Goal: Task Accomplishment & Management: Use online tool/utility

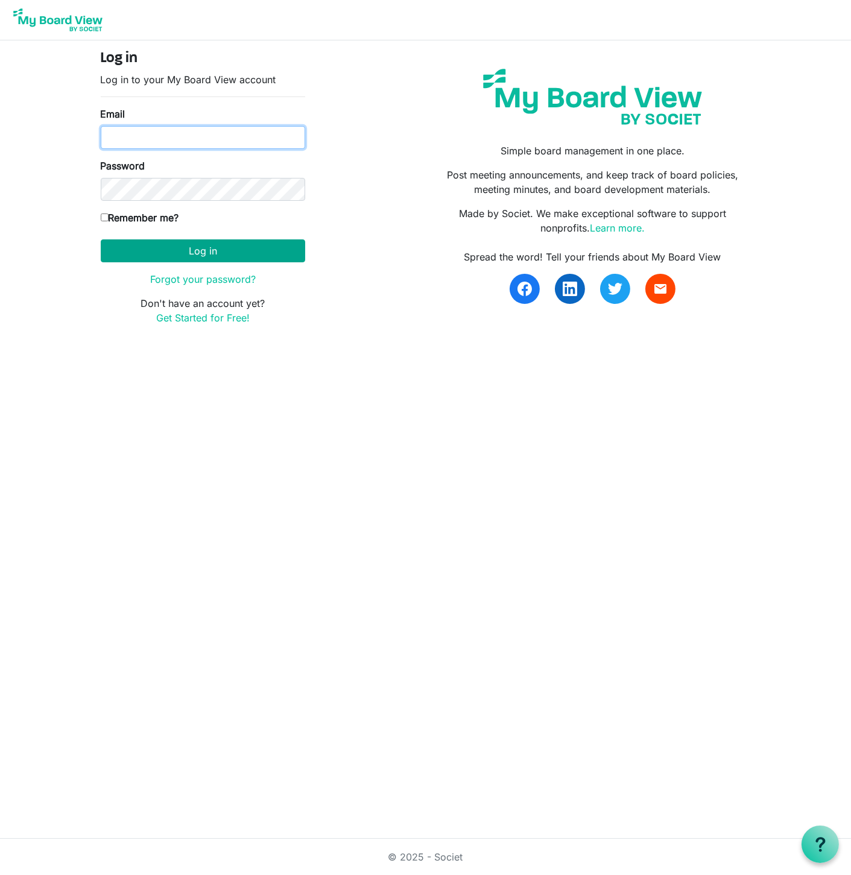
type input "Jessi@habitatsaltlake.org"
click at [162, 247] on button "Log in" at bounding box center [203, 250] width 205 height 23
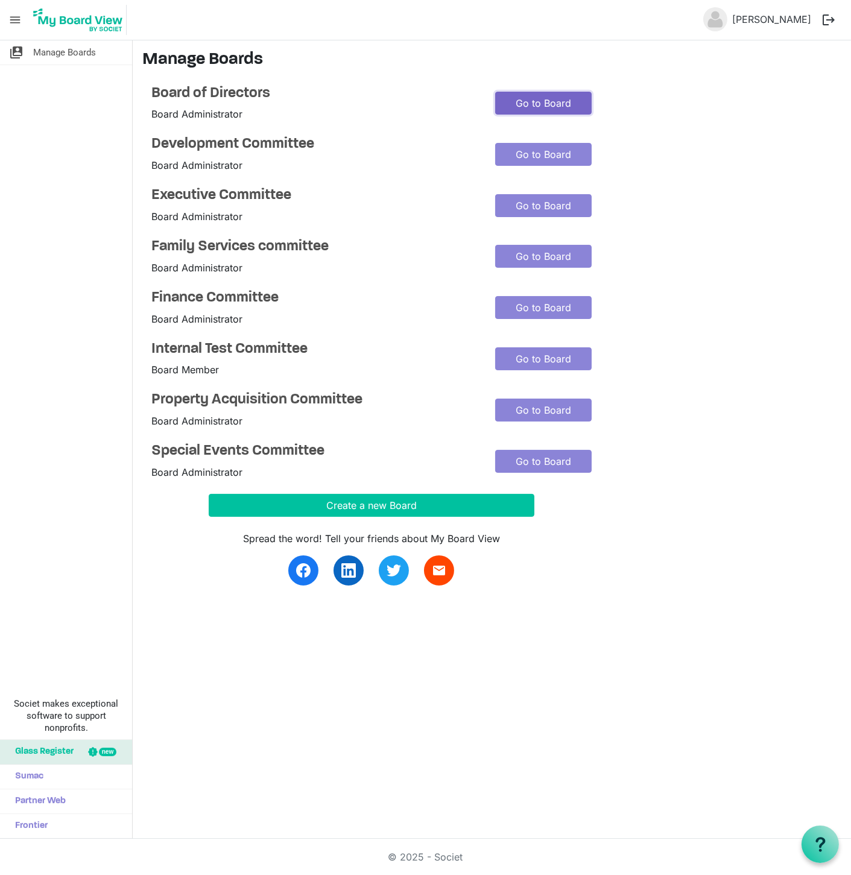
click at [543, 99] on link "Go to Board" at bounding box center [543, 103] width 97 height 23
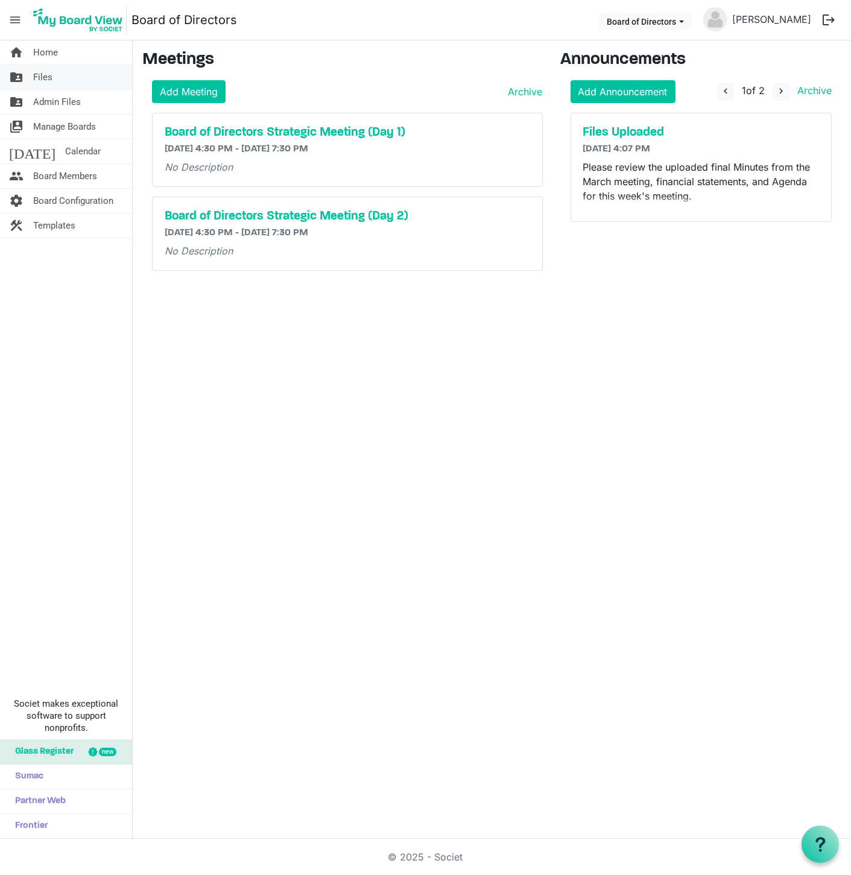
click at [39, 77] on span "Files" at bounding box center [42, 77] width 19 height 24
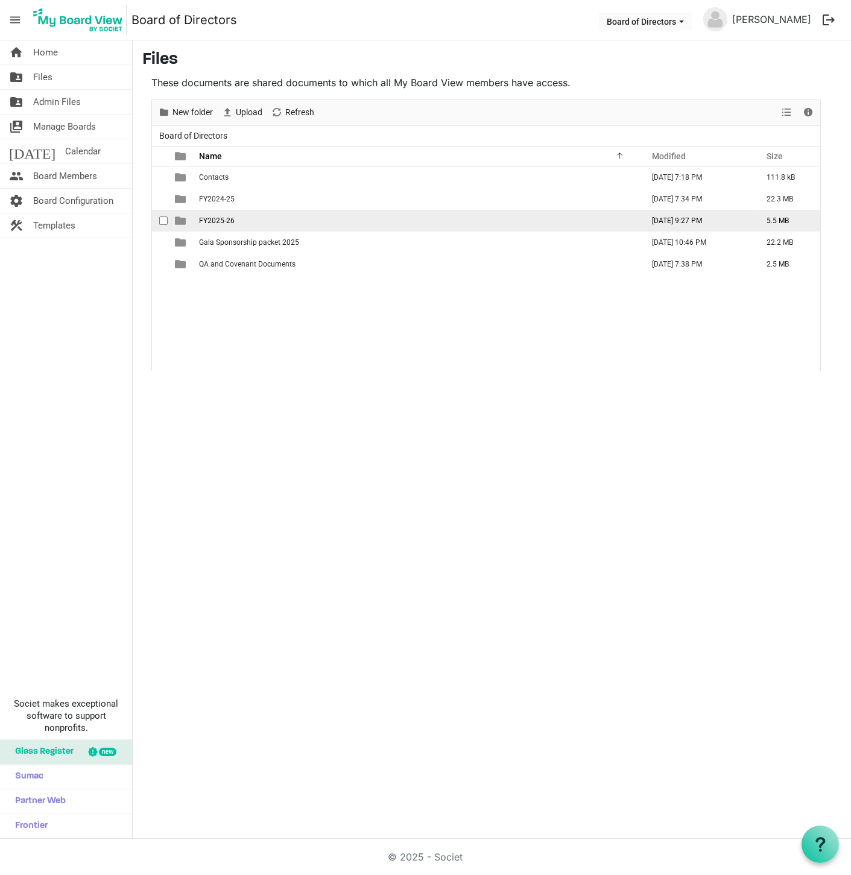
click at [209, 218] on span "FY2025-26" at bounding box center [217, 221] width 36 height 8
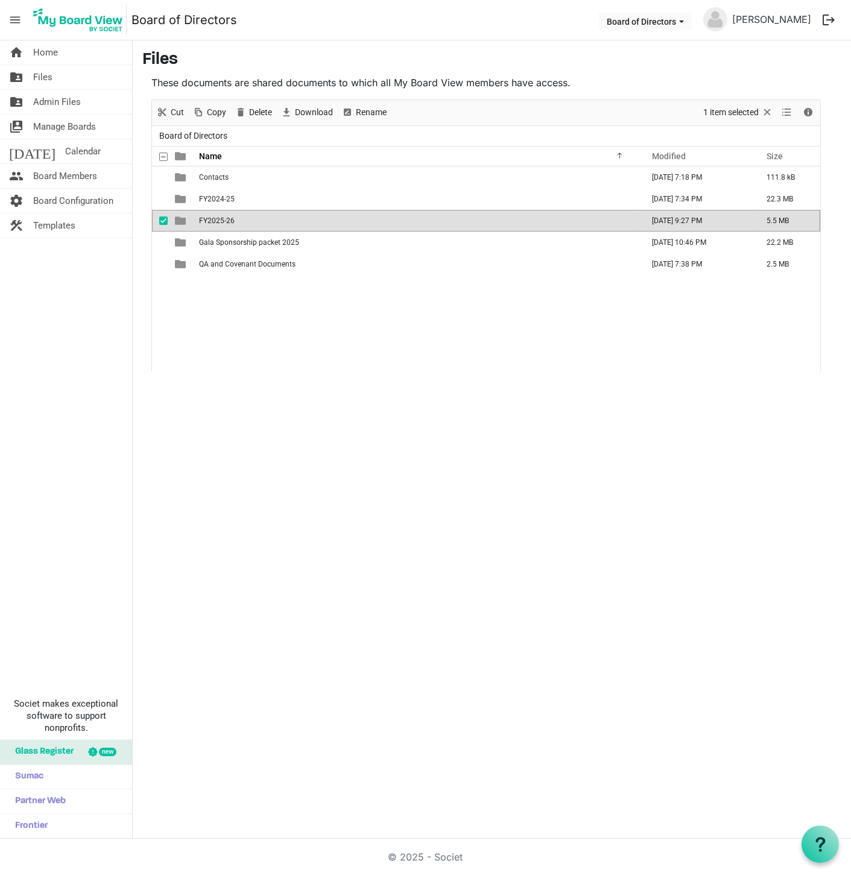
click at [209, 218] on span "FY2025-26" at bounding box center [217, 221] width 36 height 8
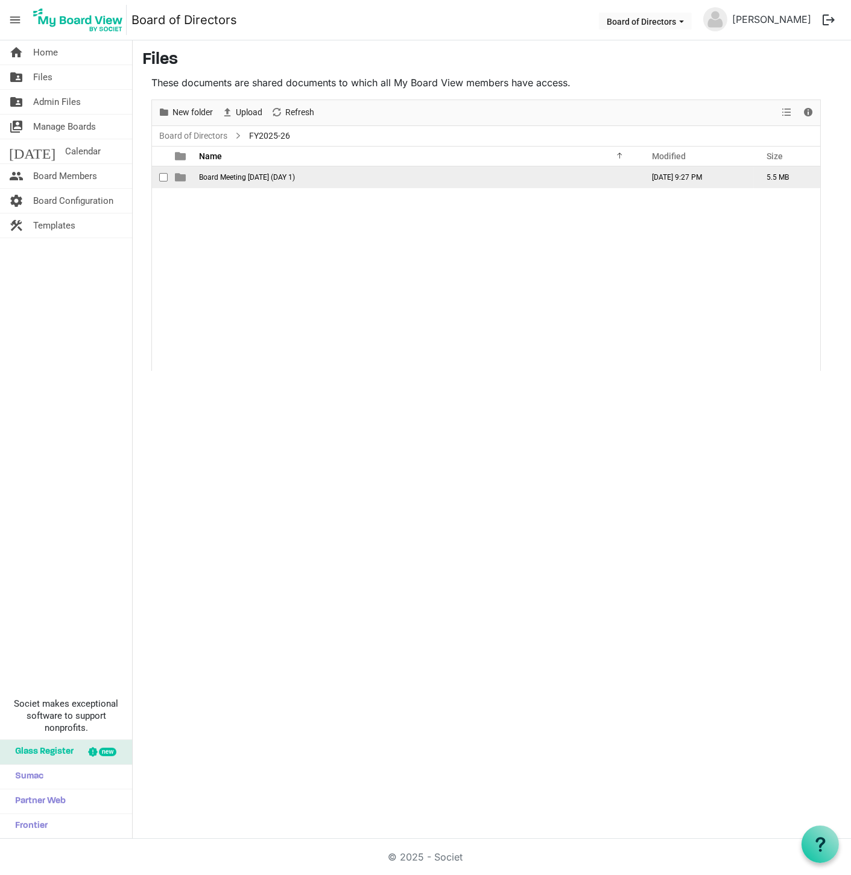
click at [225, 170] on td "Board Meeting [DATE] (DAY 1)" at bounding box center [417, 178] width 444 height 22
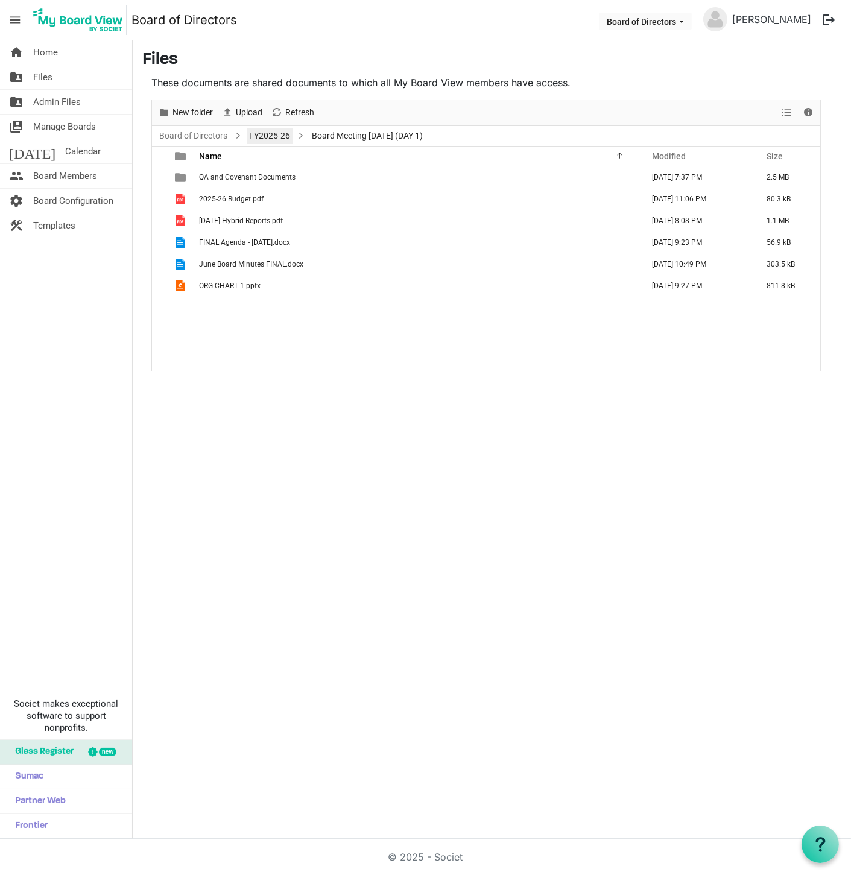
click at [281, 135] on link "FY2025-26" at bounding box center [270, 135] width 46 height 15
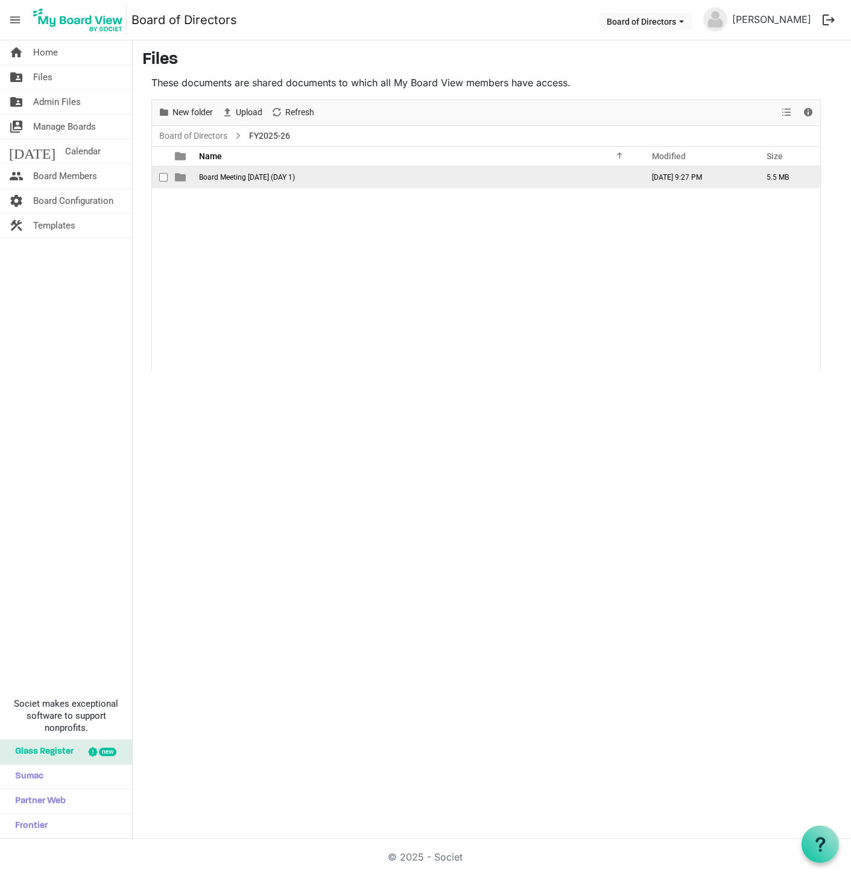
click at [241, 173] on span "Board Meeting [DATE] (DAY 1)" at bounding box center [247, 177] width 96 height 8
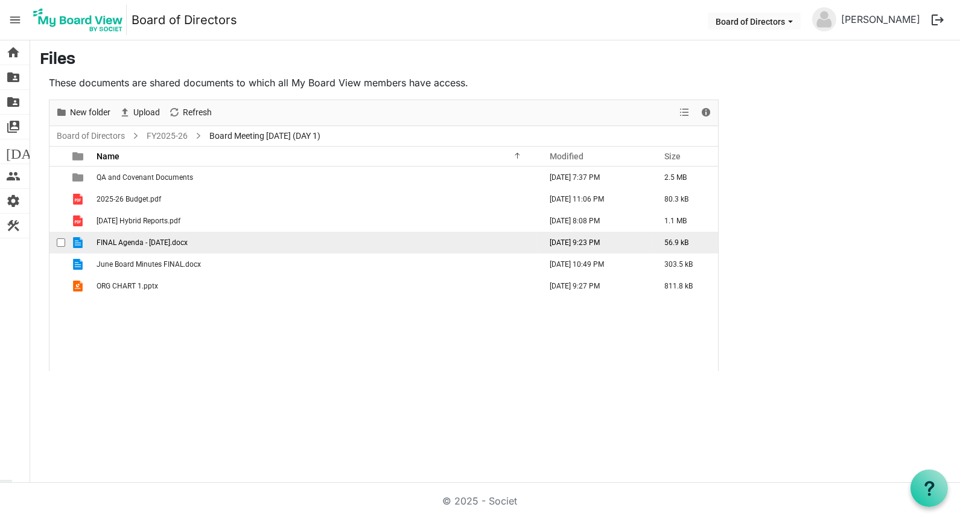
click at [62, 239] on span "checkbox" at bounding box center [61, 242] width 8 height 8
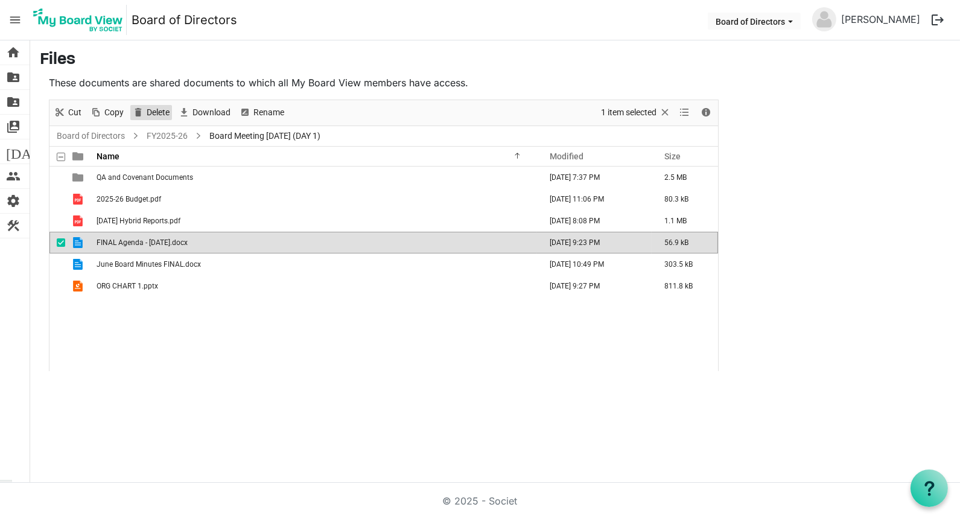
click at [151, 111] on span "Delete" at bounding box center [157, 112] width 25 height 15
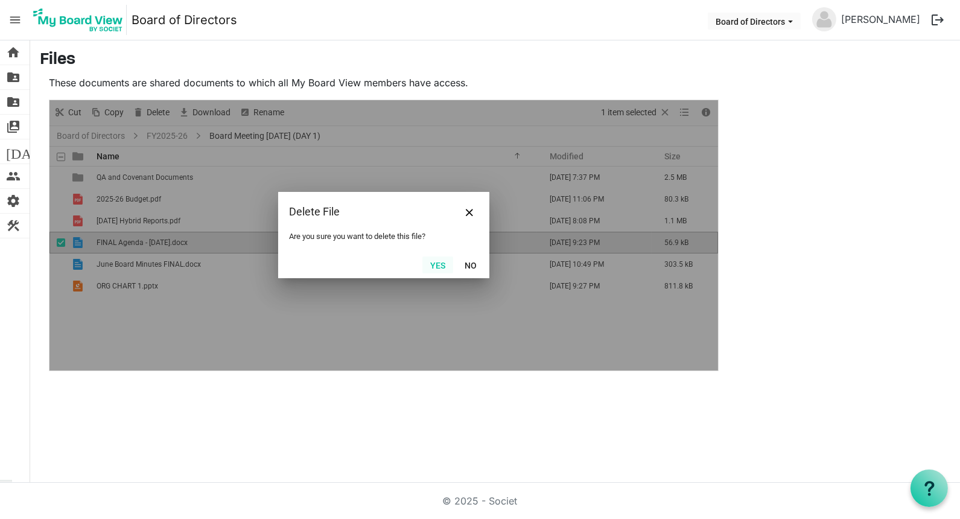
click at [437, 268] on button "Yes" at bounding box center [437, 264] width 31 height 17
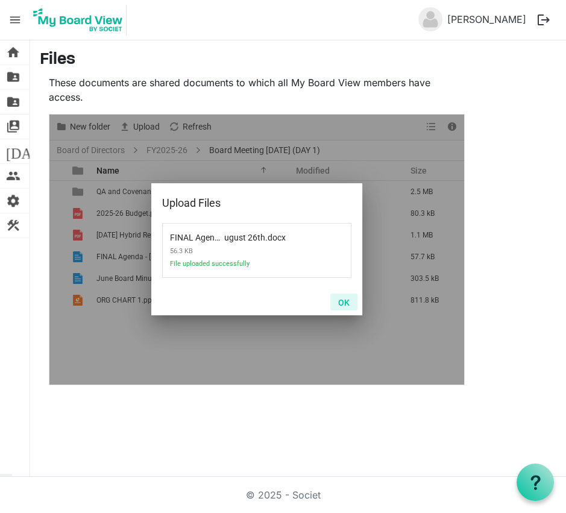
click at [346, 302] on button "OK" at bounding box center [344, 302] width 27 height 17
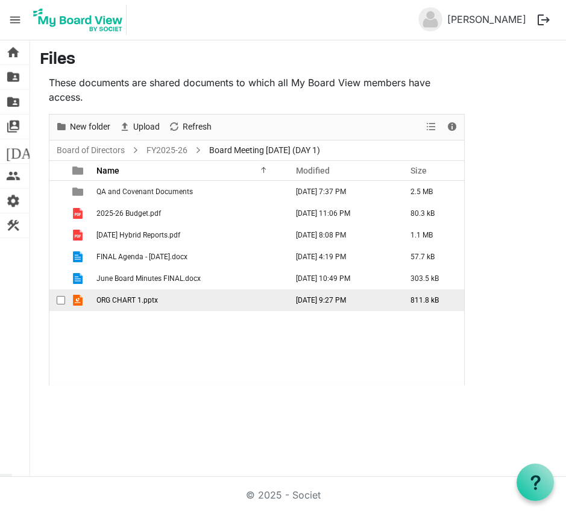
click at [62, 299] on span "checkbox" at bounding box center [61, 300] width 8 height 8
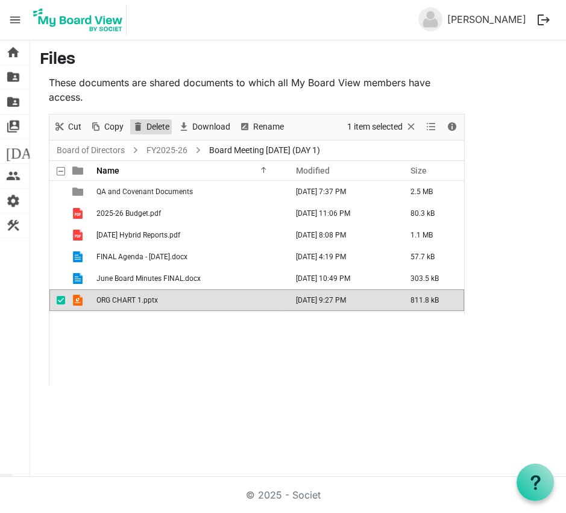
click at [139, 125] on span "Delete" at bounding box center [138, 126] width 14 height 15
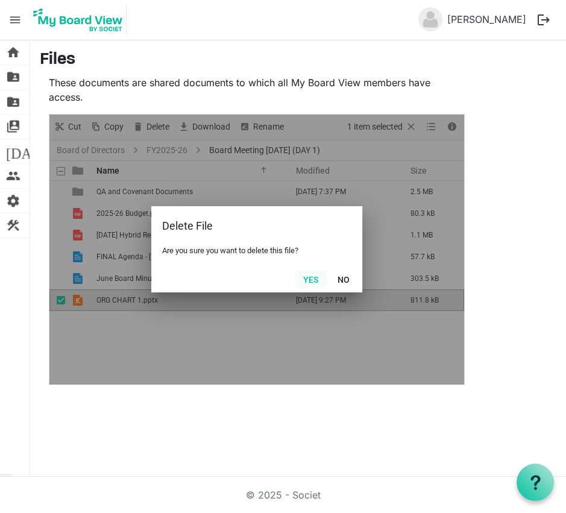
click at [309, 279] on button "Yes" at bounding box center [311, 279] width 31 height 17
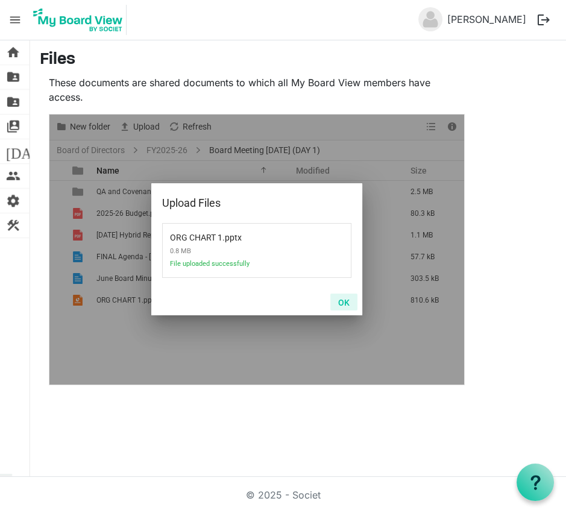
click at [348, 303] on button "OK" at bounding box center [344, 302] width 27 height 17
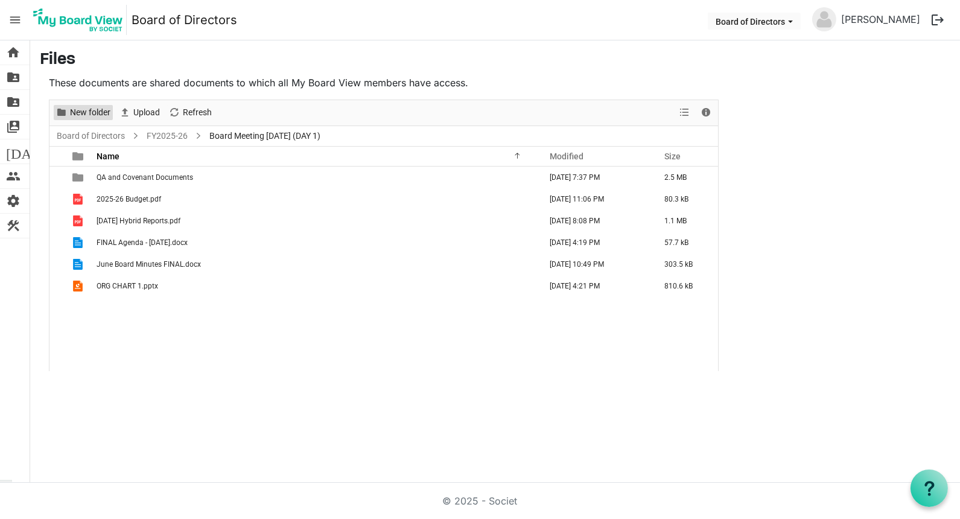
click at [77, 114] on span "New folder" at bounding box center [90, 112] width 43 height 15
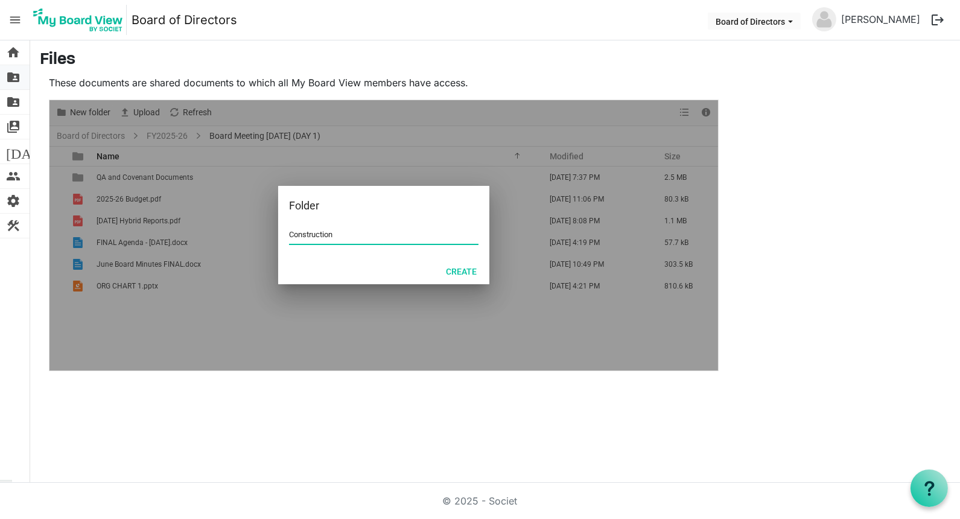
type input "Construction"
click at [454, 268] on button "Create" at bounding box center [461, 270] width 46 height 17
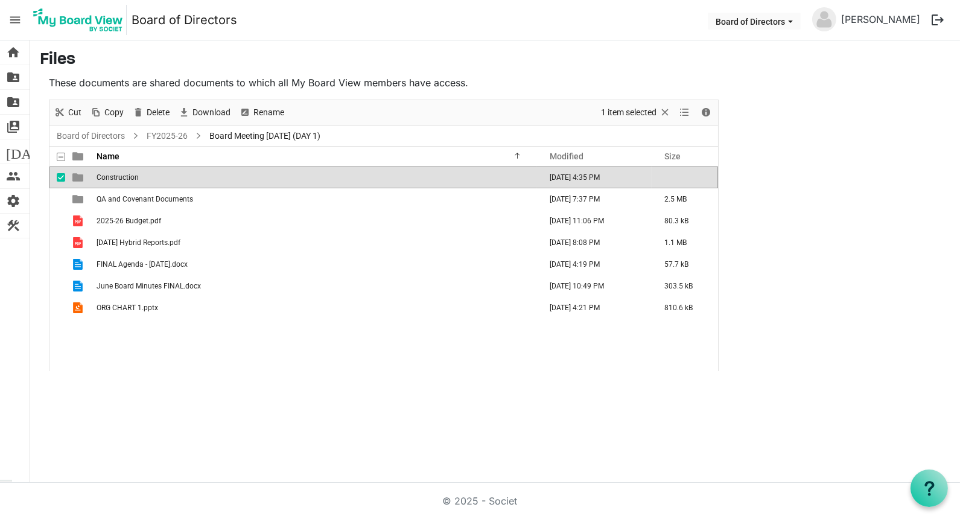
click at [120, 173] on span "Construction" at bounding box center [118, 177] width 42 height 8
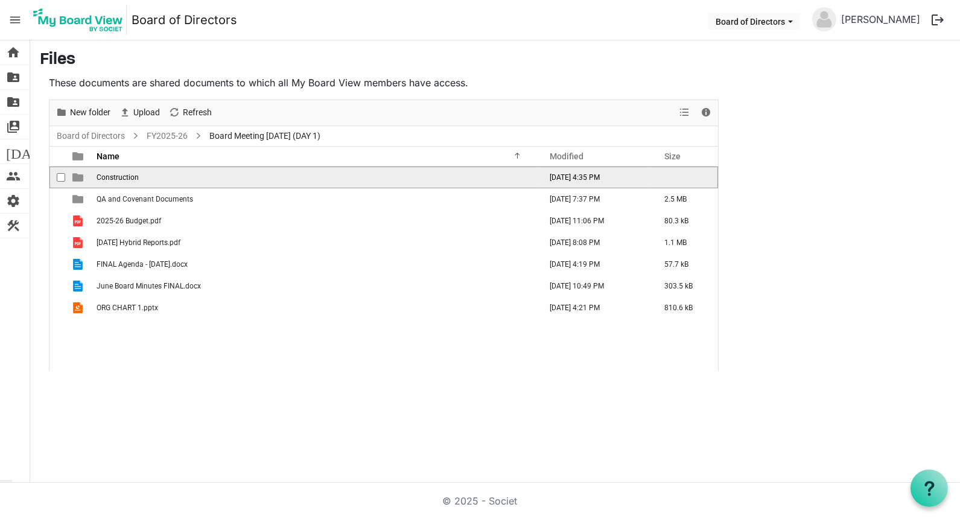
click at [120, 173] on span "Construction" at bounding box center [118, 177] width 42 height 8
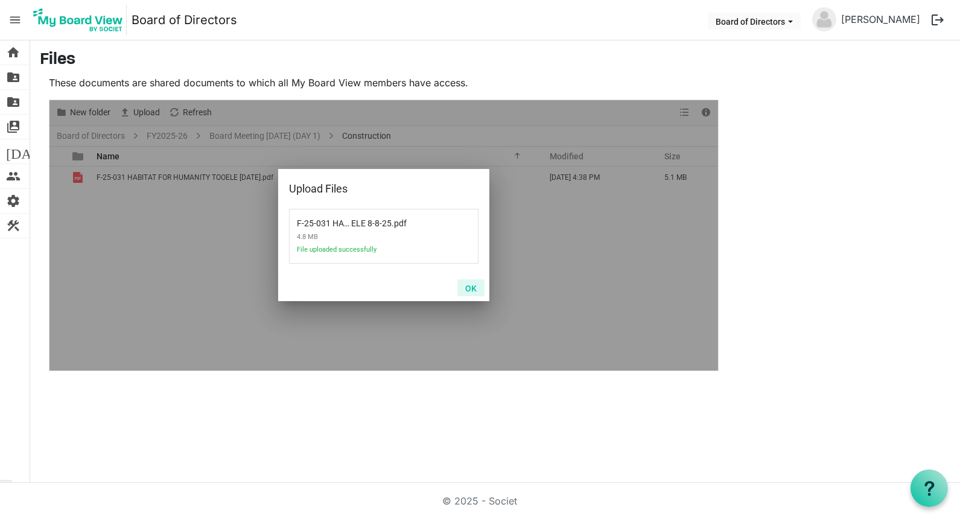
click at [472, 288] on button "OK" at bounding box center [470, 287] width 27 height 17
click at [472, 287] on button "OK" at bounding box center [470, 287] width 27 height 17
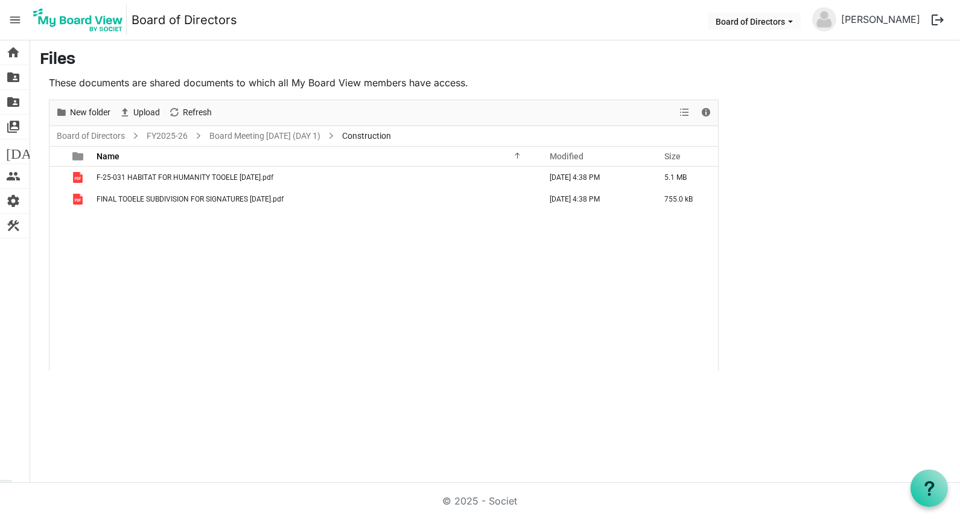
click at [174, 227] on div "F-25-031 HABITAT FOR HUMANITY TOOELE 8-8-25.pdf August 26, 2025 4:38 PM 5.1 MB …" at bounding box center [383, 269] width 668 height 205
click at [103, 111] on span "New folder" at bounding box center [90, 112] width 43 height 15
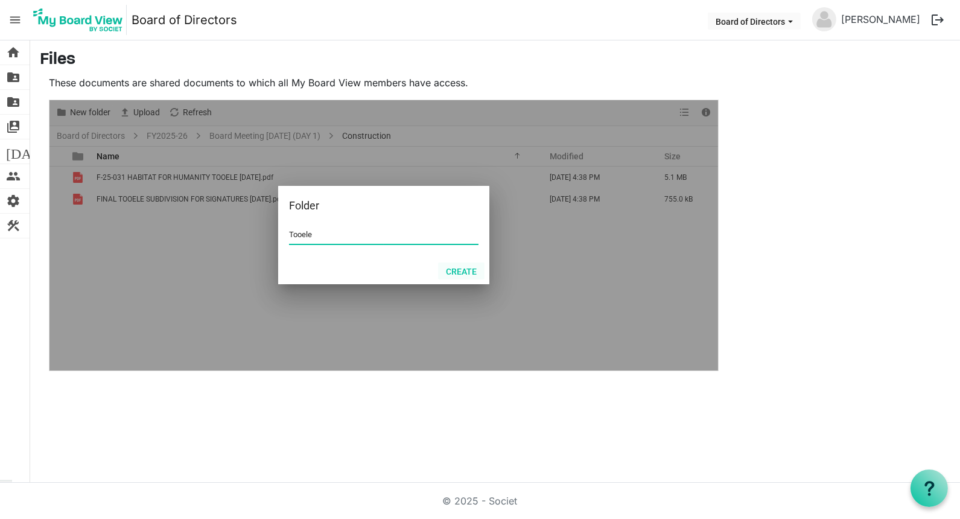
type input "Tooele"
click at [469, 273] on button "Create" at bounding box center [461, 270] width 46 height 17
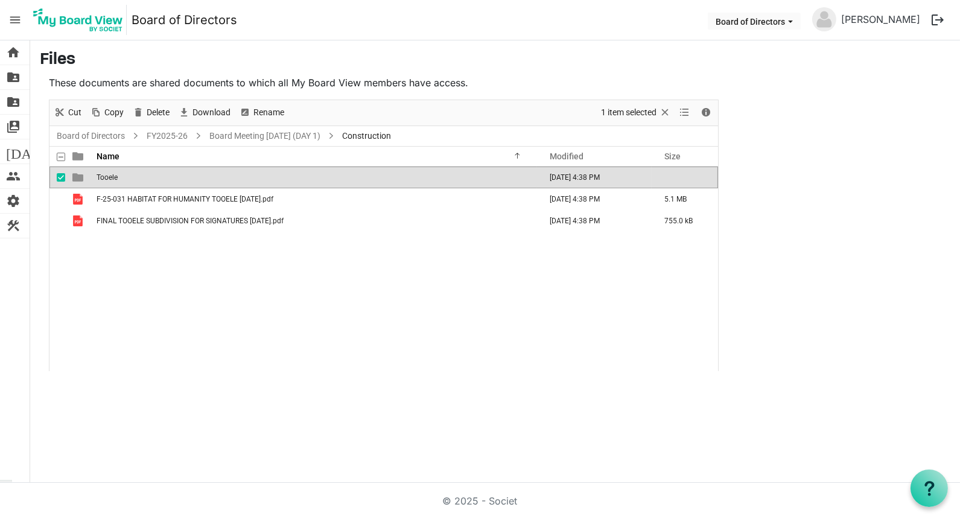
drag, startPoint x: 126, startPoint y: 204, endPoint x: 118, endPoint y: 174, distance: 31.2
click at [118, 174] on tbody "Tooele August 26, 2025 4:38 PM F-25-031 HABITAT FOR HUMANITY TOOELE 8-8-25.pdf …" at bounding box center [383, 199] width 668 height 65
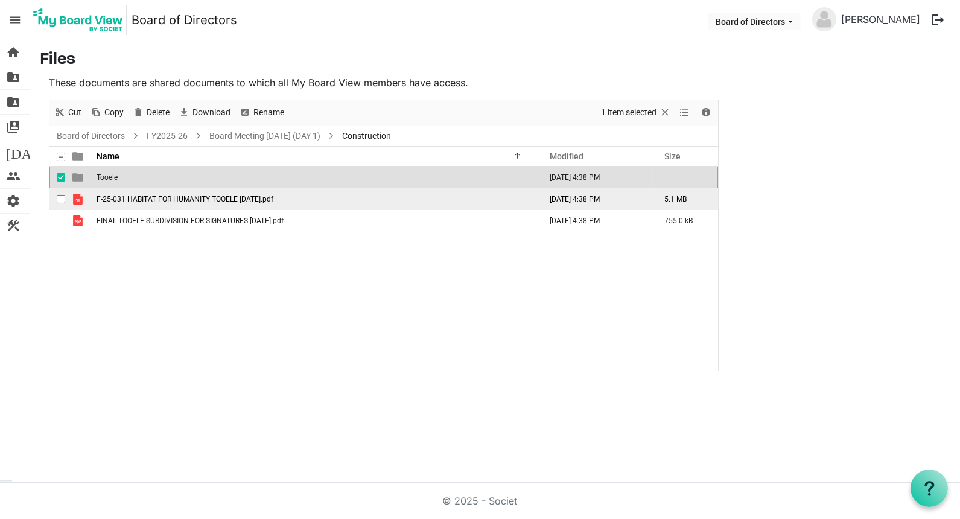
click at [115, 201] on span "F-25-031 HABITAT FOR HUMANITY TOOELE 8-8-25.pdf" at bounding box center [185, 199] width 177 height 8
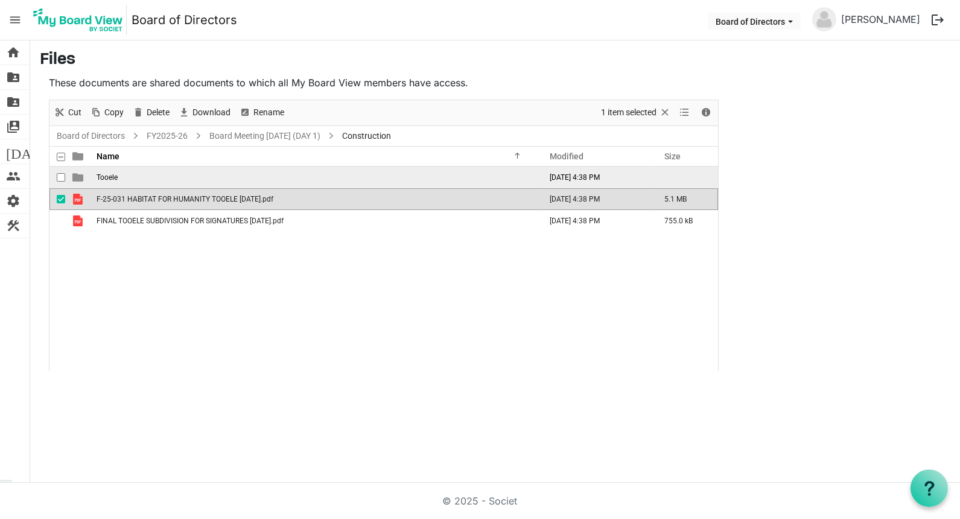
drag, startPoint x: 116, startPoint y: 197, endPoint x: 109, endPoint y: 176, distance: 22.5
click at [109, 176] on tbody "Tooele August 26, 2025 4:38 PM F-25-031 HABITAT FOR HUMANITY TOOELE 8-8-25.pdf …" at bounding box center [383, 199] width 668 height 65
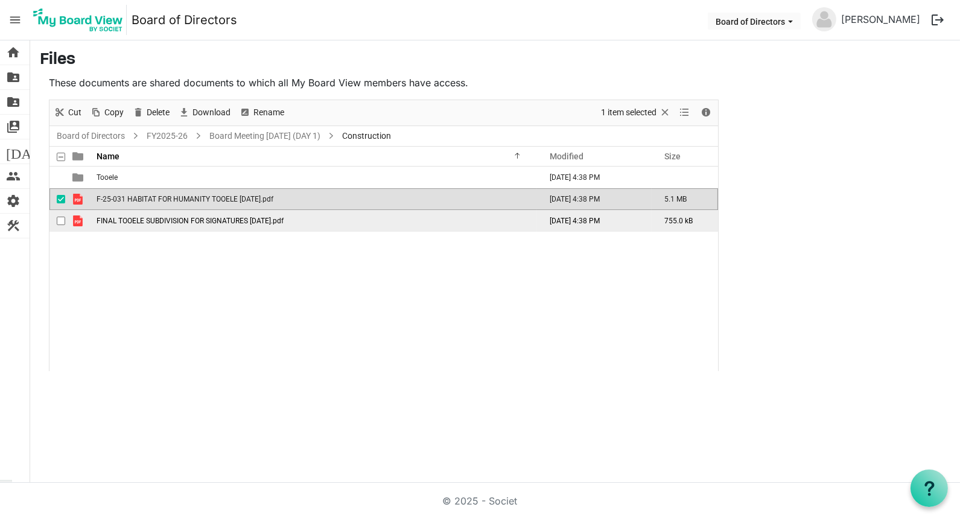
click at [60, 221] on span "checkbox" at bounding box center [61, 221] width 8 height 8
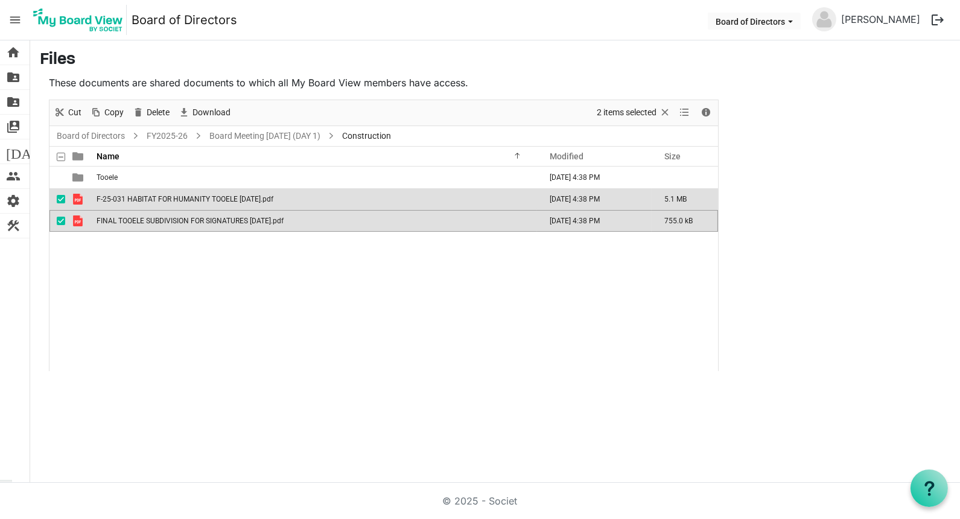
click at [144, 197] on span "F-25-031 HABITAT FOR HUMANITY TOOELE 8-8-25.pdf" at bounding box center [185, 199] width 177 height 8
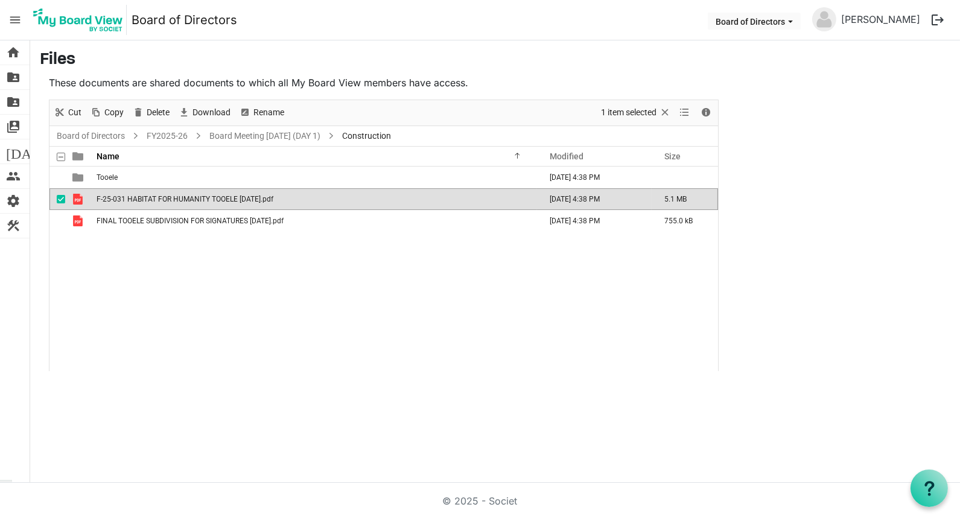
drag, startPoint x: 131, startPoint y: 197, endPoint x: 118, endPoint y: 195, distance: 13.4
click at [118, 195] on span "F-25-031 HABITAT FOR HUMANITY TOOELE 8-8-25.pdf" at bounding box center [185, 199] width 177 height 8
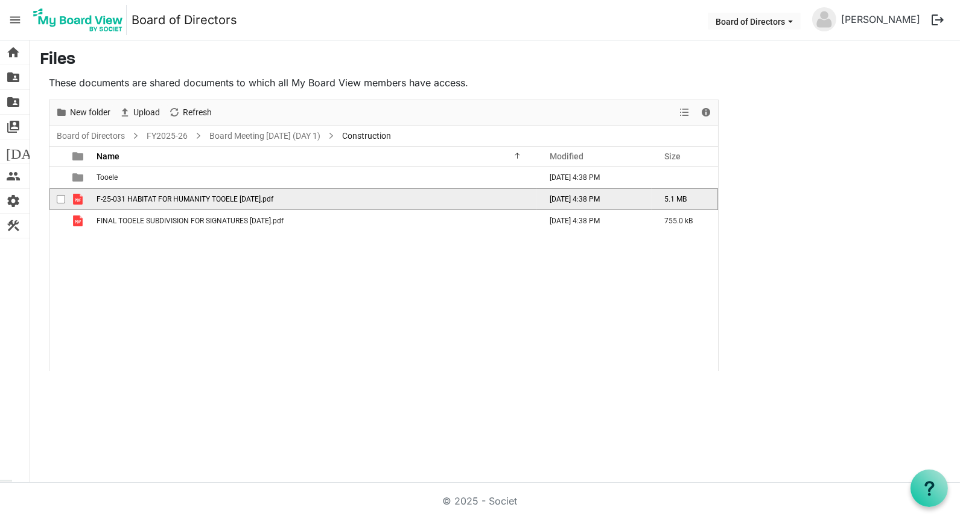
click at [62, 198] on span "checkbox" at bounding box center [61, 199] width 8 height 8
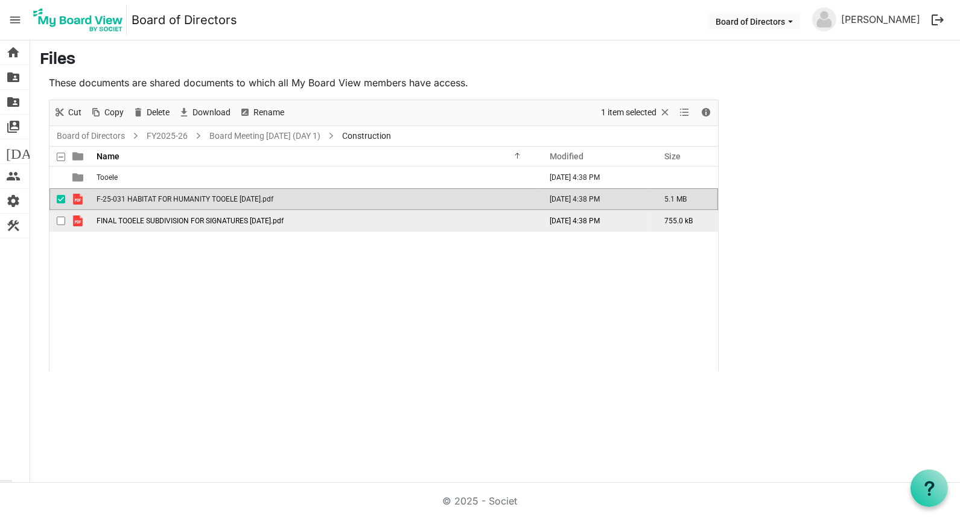
click at [60, 221] on span "checkbox" at bounding box center [61, 221] width 8 height 8
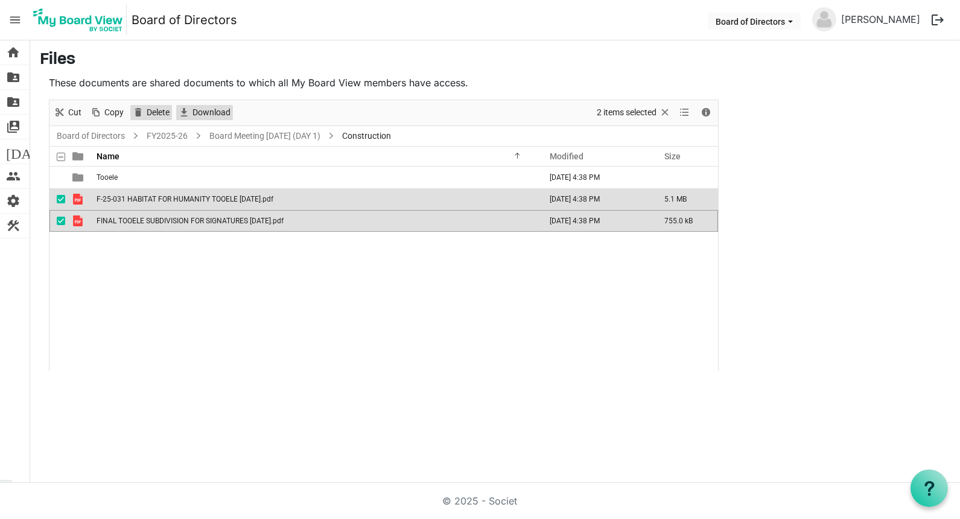
drag, startPoint x: 201, startPoint y: 112, endPoint x: 152, endPoint y: 116, distance: 49.6
click at [154, 119] on div "New folder Upload Cut Copy Paste Delete Download Rename Sort by Refresh" at bounding box center [141, 112] width 185 height 25
click at [151, 110] on span "Delete" at bounding box center [157, 112] width 25 height 15
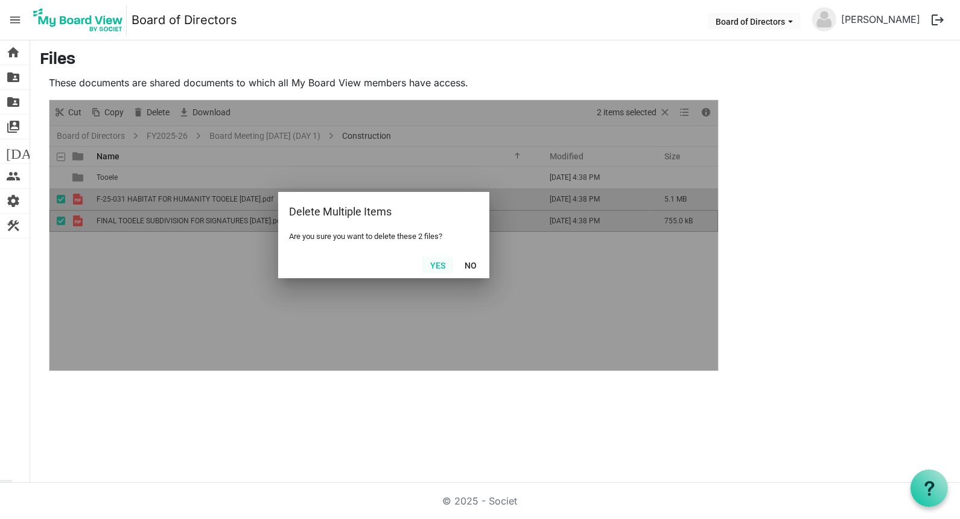
click at [441, 264] on button "Yes" at bounding box center [437, 264] width 31 height 17
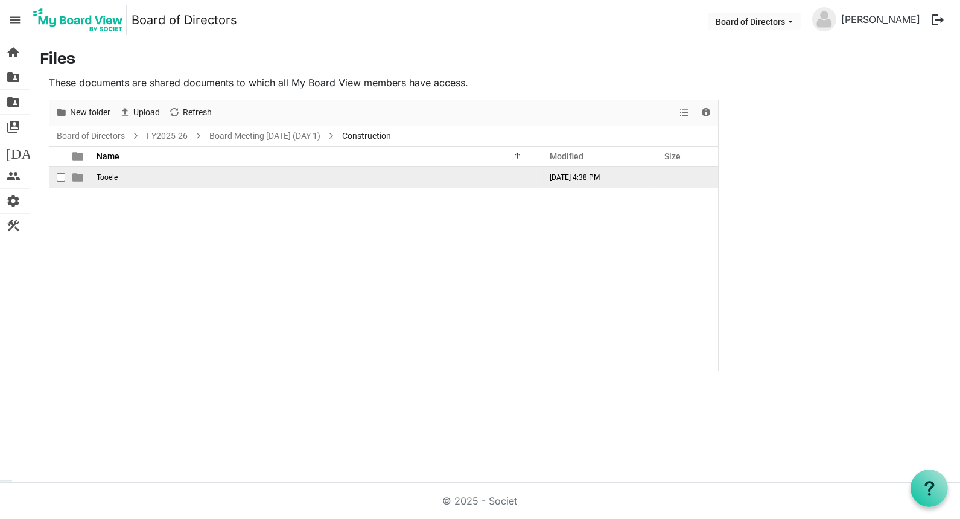
click at [101, 174] on span "Tooele" at bounding box center [107, 177] width 21 height 8
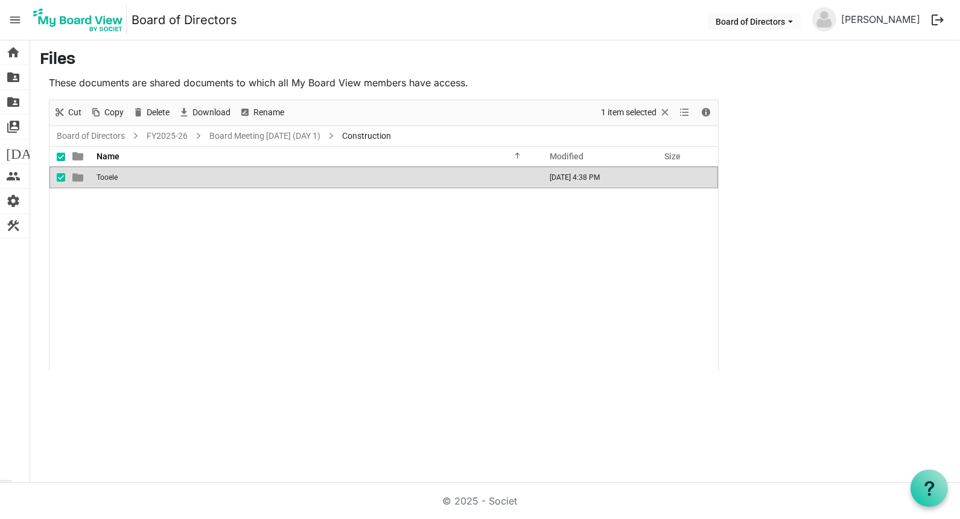
click at [101, 174] on span "Tooele" at bounding box center [107, 177] width 21 height 8
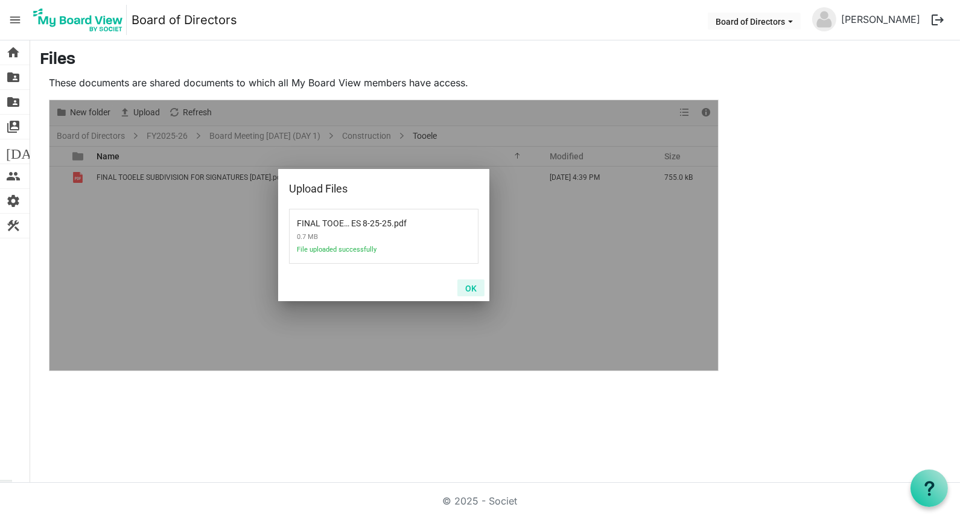
click at [473, 287] on button "OK" at bounding box center [470, 287] width 27 height 17
click at [471, 285] on button "OK" at bounding box center [470, 287] width 27 height 17
click at [470, 287] on button "OK" at bounding box center [470, 287] width 27 height 17
click at [471, 288] on button "OK" at bounding box center [470, 287] width 27 height 17
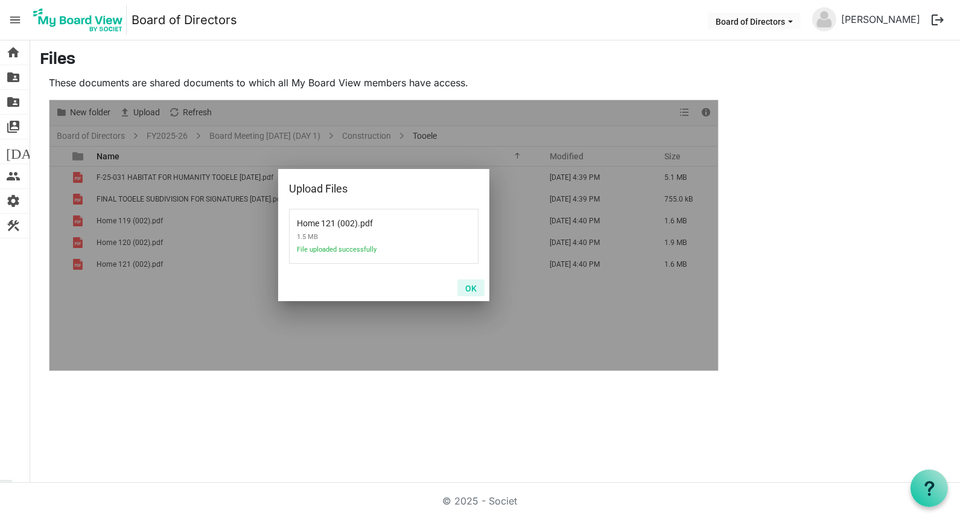
click at [474, 287] on button "OK" at bounding box center [470, 287] width 27 height 17
click at [472, 286] on button "OK" at bounding box center [470, 287] width 27 height 17
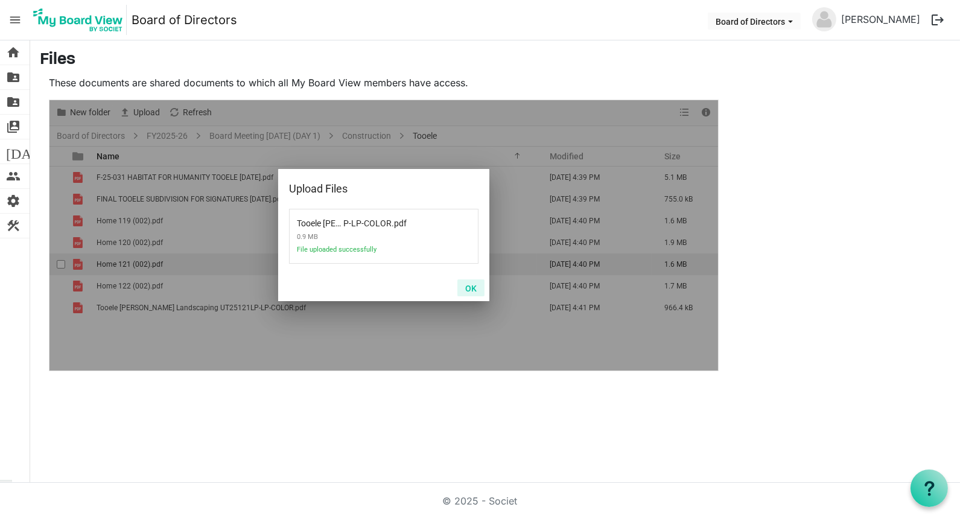
drag, startPoint x: 475, startPoint y: 287, endPoint x: 434, endPoint y: 256, distance: 51.2
click at [474, 287] on button "OK" at bounding box center [470, 287] width 27 height 17
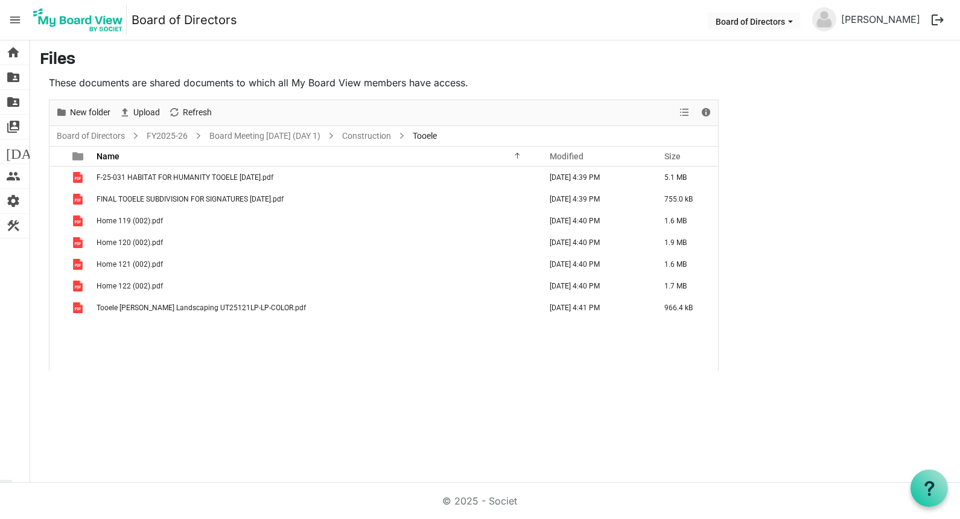
click at [14, 19] on span "menu" at bounding box center [15, 19] width 23 height 23
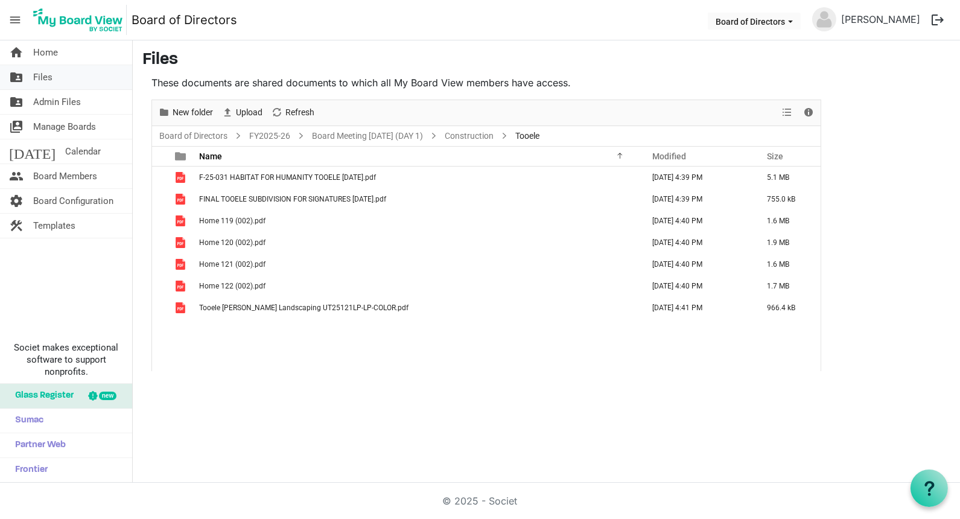
click at [43, 78] on span "Files" at bounding box center [42, 77] width 19 height 24
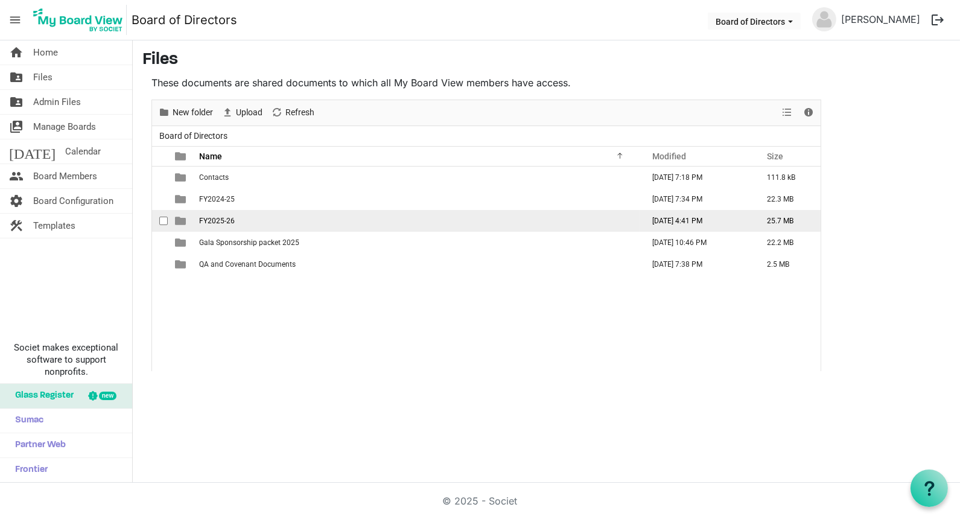
click at [219, 220] on span "FY2025-26" at bounding box center [217, 221] width 36 height 8
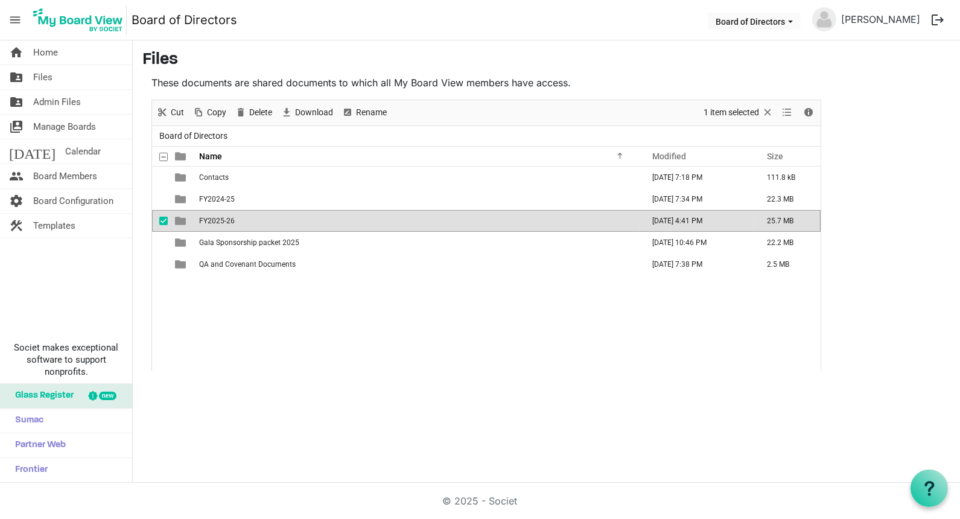
click at [219, 220] on span "FY2025-26" at bounding box center [217, 221] width 36 height 8
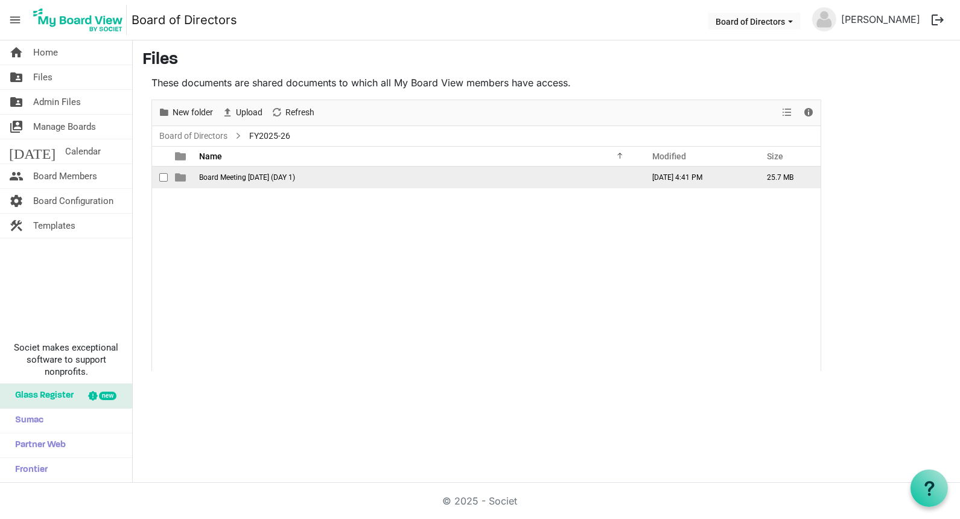
click at [228, 173] on span "Board Meeting [DATE] (DAY 1)" at bounding box center [247, 177] width 96 height 8
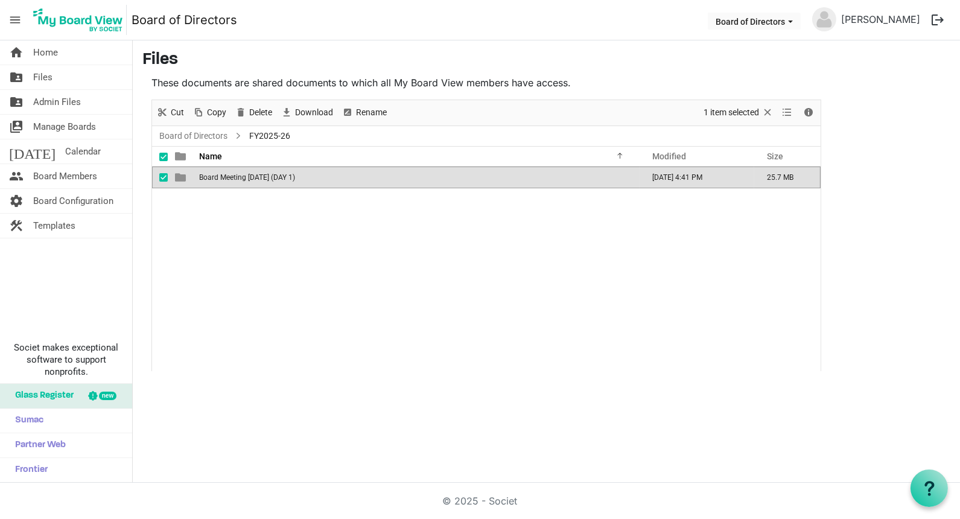
click at [228, 173] on span "Board Meeting [DATE] (DAY 1)" at bounding box center [247, 177] width 96 height 8
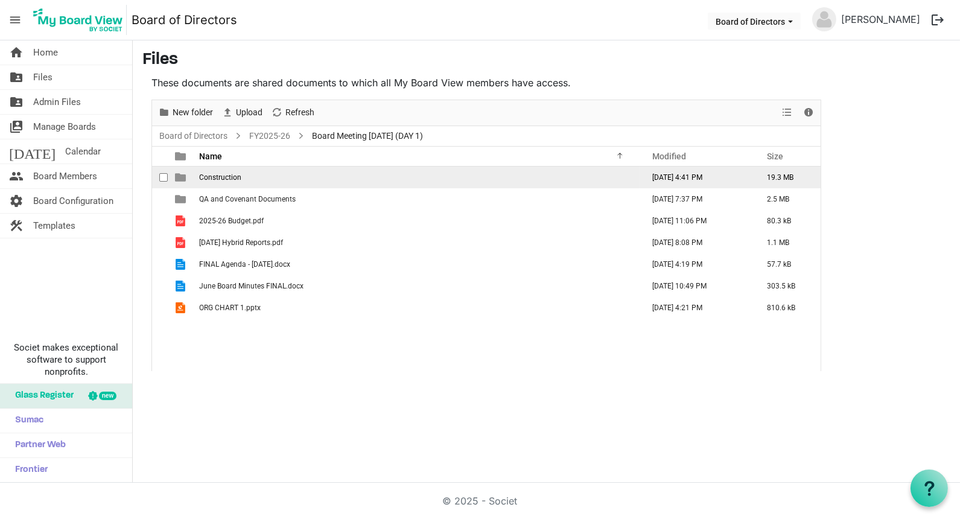
click at [228, 174] on span "Construction" at bounding box center [220, 177] width 42 height 8
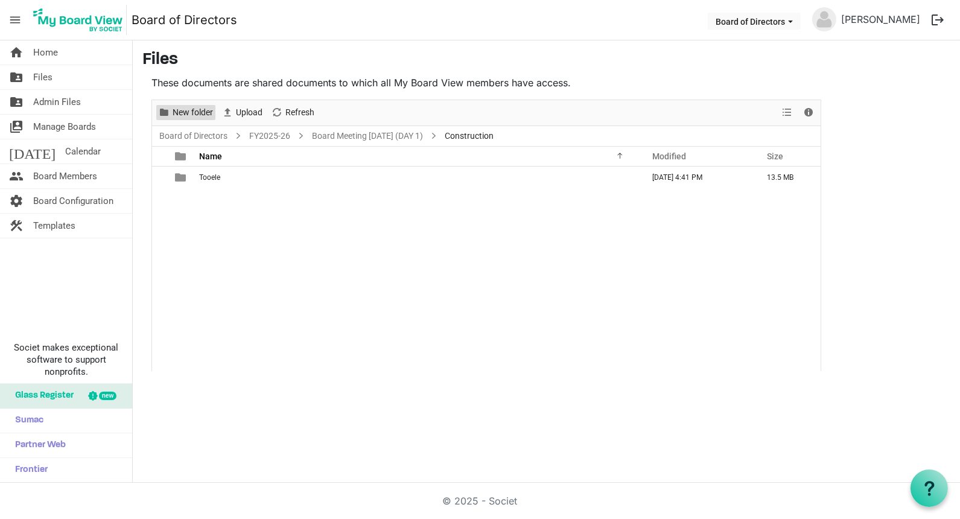
click at [186, 113] on span "New folder" at bounding box center [192, 112] width 43 height 15
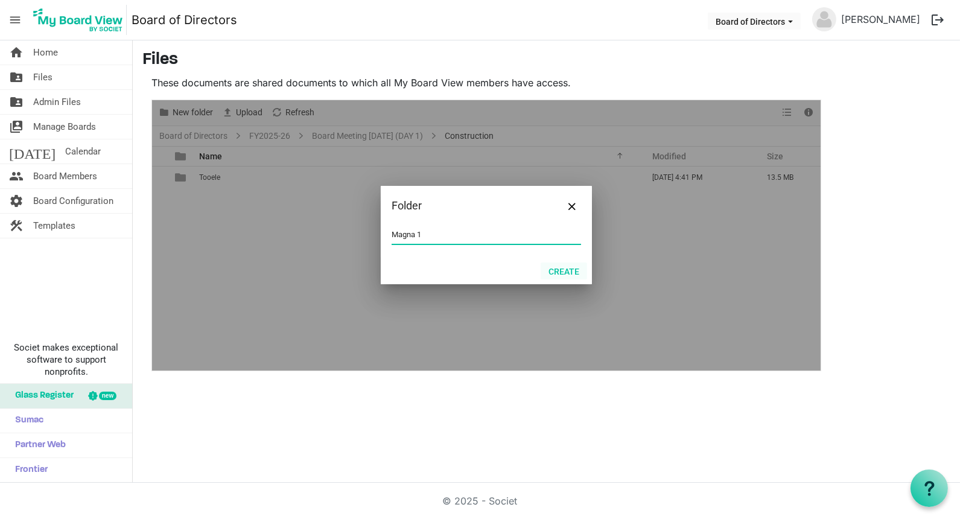
type input "Magna 1"
click at [557, 269] on button "Create" at bounding box center [564, 270] width 46 height 17
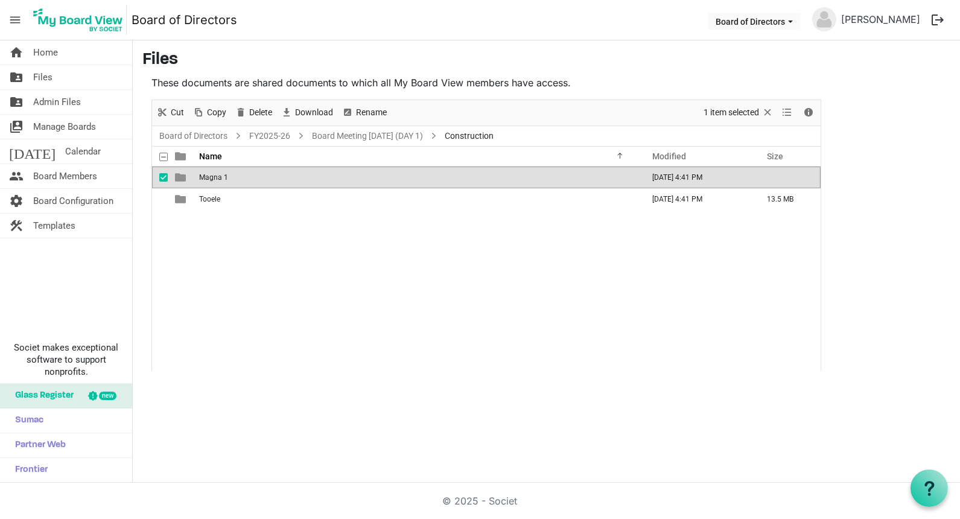
click at [212, 173] on span "Magna 1" at bounding box center [213, 177] width 29 height 8
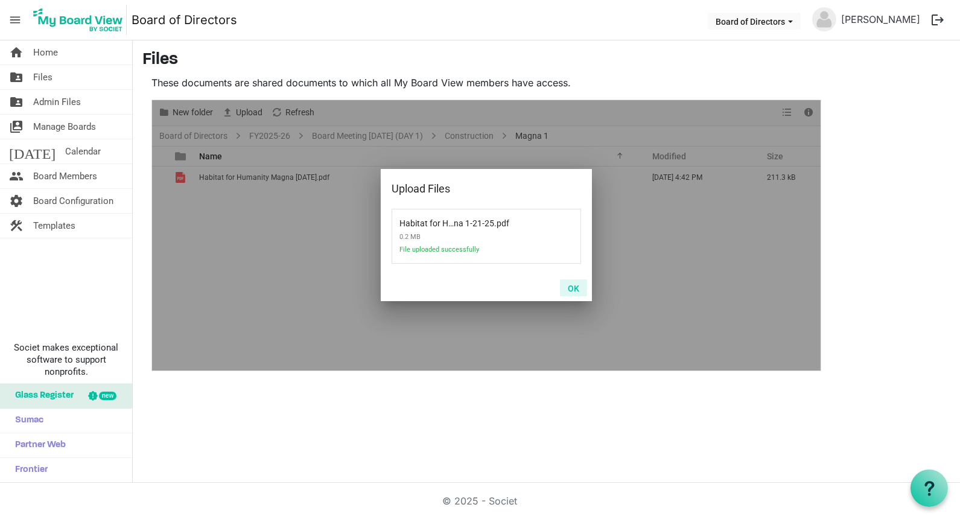
click at [574, 287] on button "OK" at bounding box center [573, 287] width 27 height 17
click at [573, 287] on button "OK" at bounding box center [573, 287] width 27 height 17
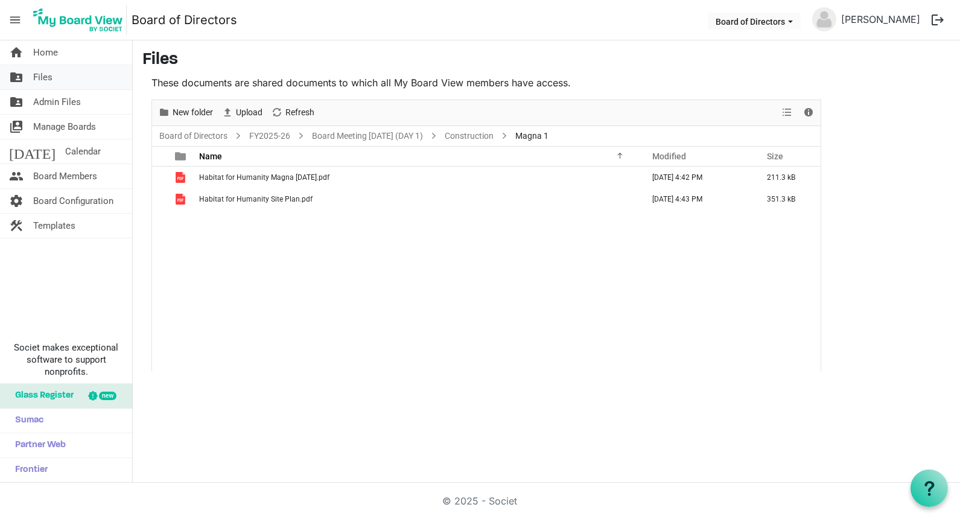
click at [38, 78] on span "Files" at bounding box center [42, 77] width 19 height 24
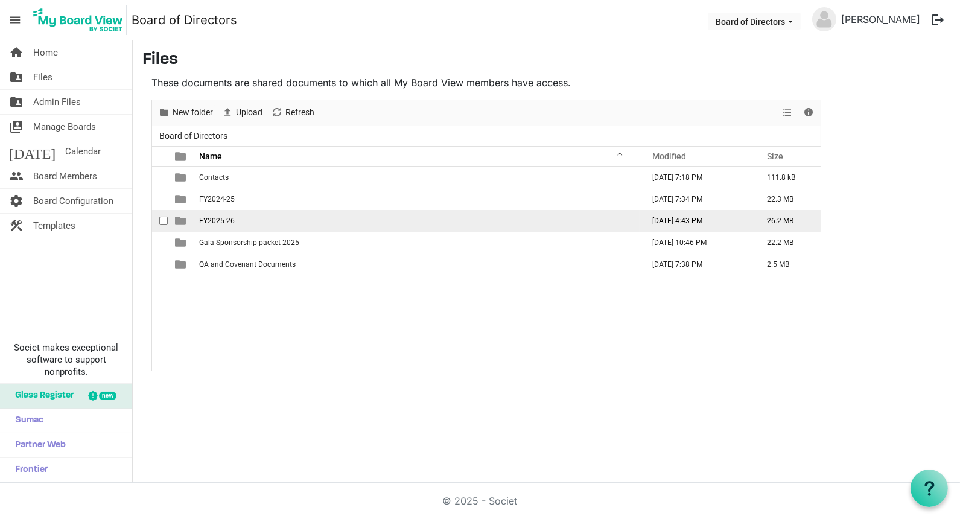
click at [214, 220] on span "FY2025-26" at bounding box center [217, 221] width 36 height 8
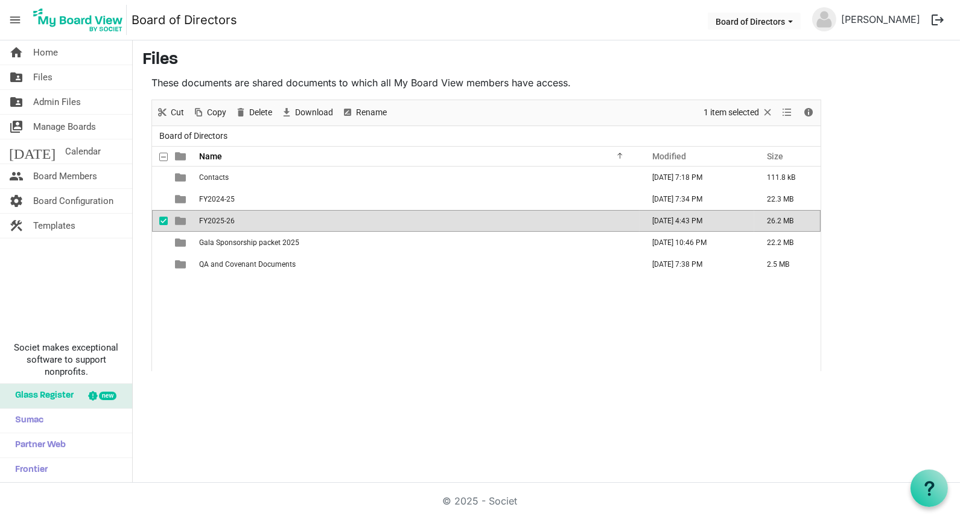
click at [214, 220] on span "FY2025-26" at bounding box center [217, 221] width 36 height 8
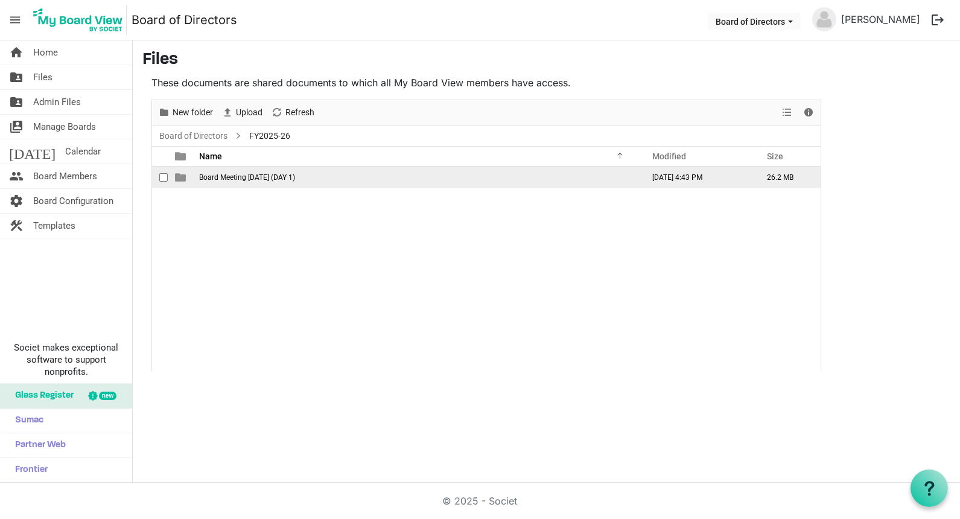
click at [209, 176] on span "Board Meeting [DATE] (DAY 1)" at bounding box center [247, 177] width 96 height 8
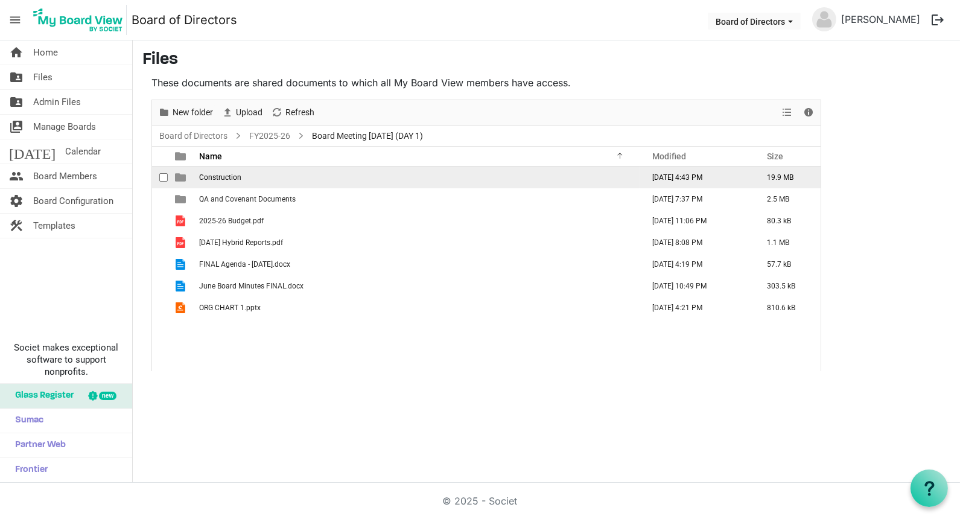
click at [209, 176] on span "Construction" at bounding box center [220, 177] width 42 height 8
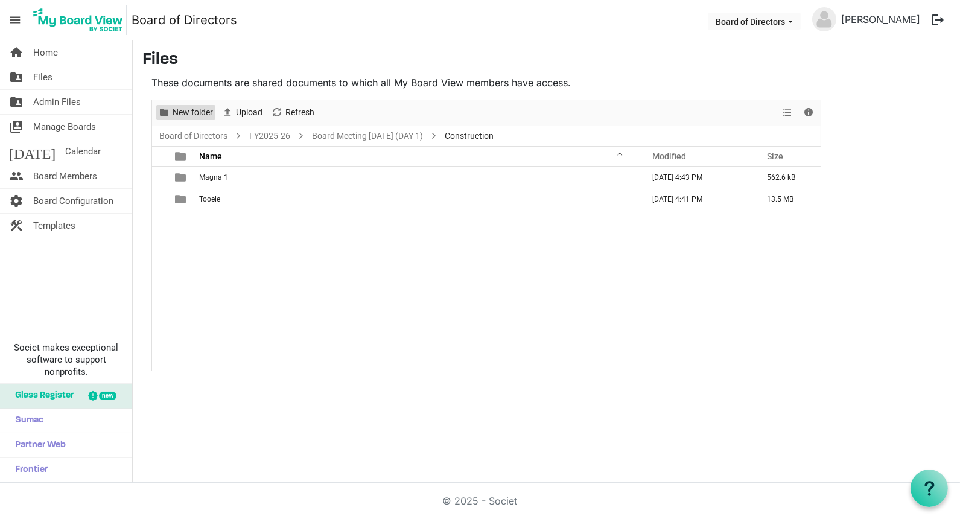
click at [186, 110] on span "New folder" at bounding box center [192, 112] width 43 height 15
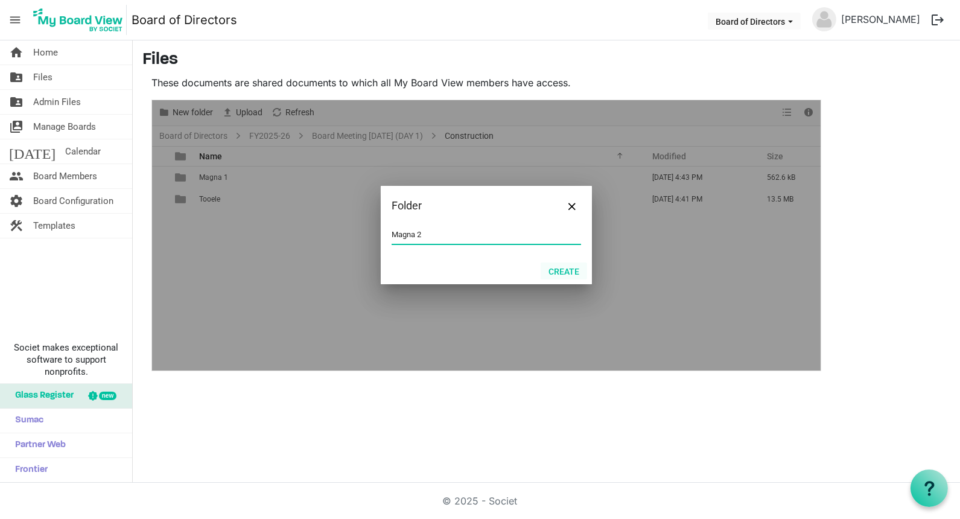
type input "Magna 2"
click at [565, 270] on button "Create" at bounding box center [564, 270] width 46 height 17
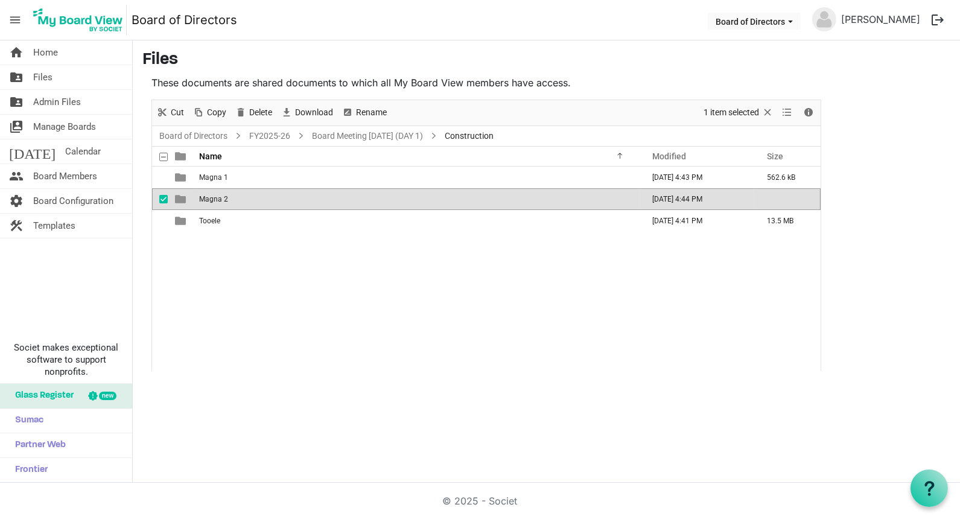
click at [218, 196] on span "Magna 2" at bounding box center [213, 199] width 29 height 8
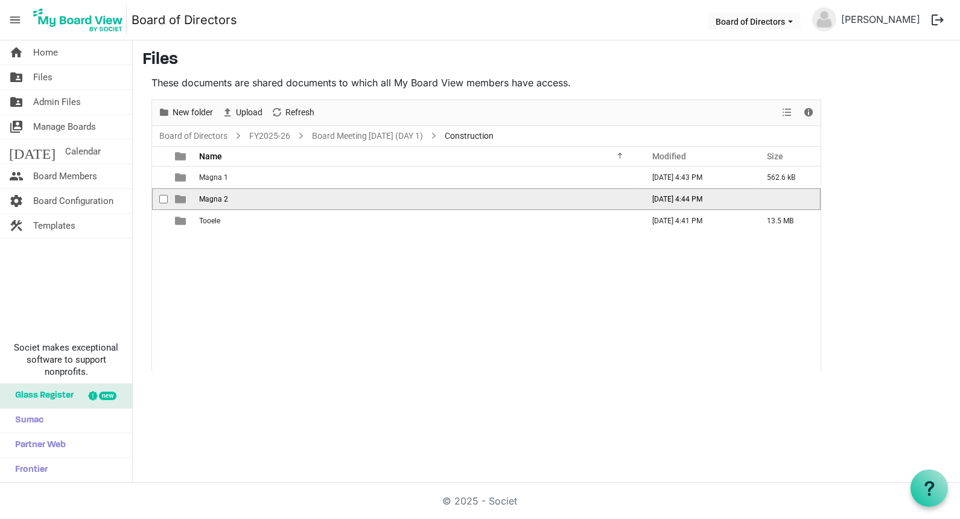
click at [218, 196] on span "Magna 2" at bounding box center [213, 199] width 29 height 8
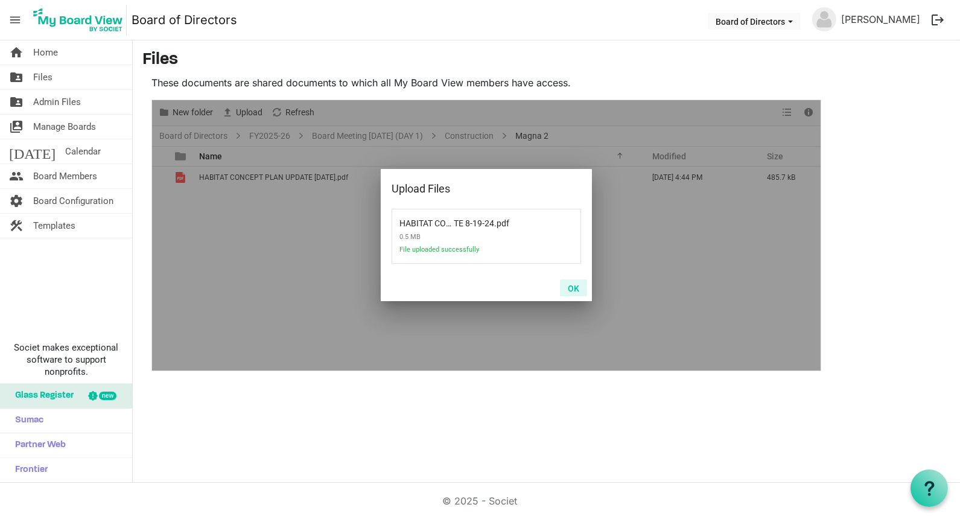
click at [574, 288] on button "OK" at bounding box center [573, 287] width 27 height 17
